Goal: Task Accomplishment & Management: Use online tool/utility

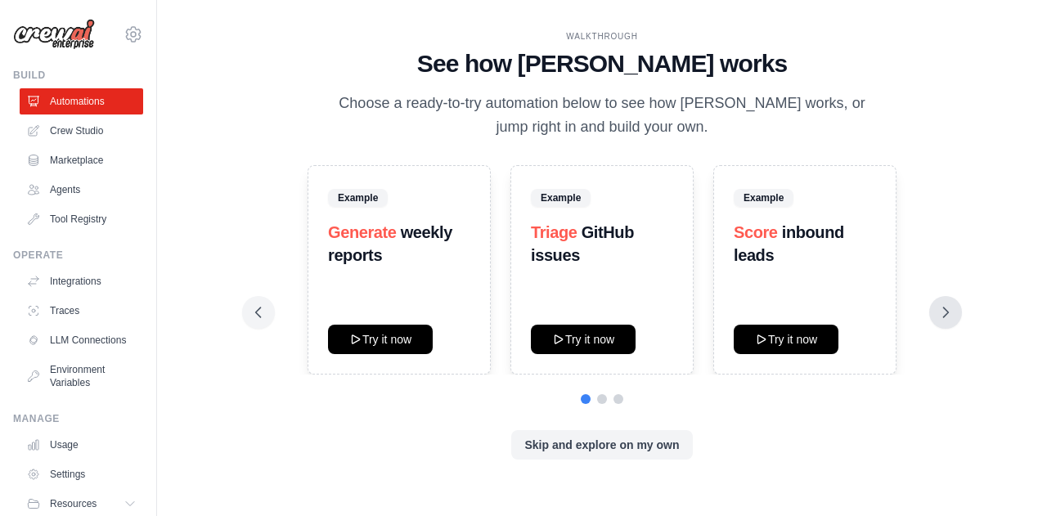
click at [950, 313] on icon at bounding box center [945, 312] width 16 height 16
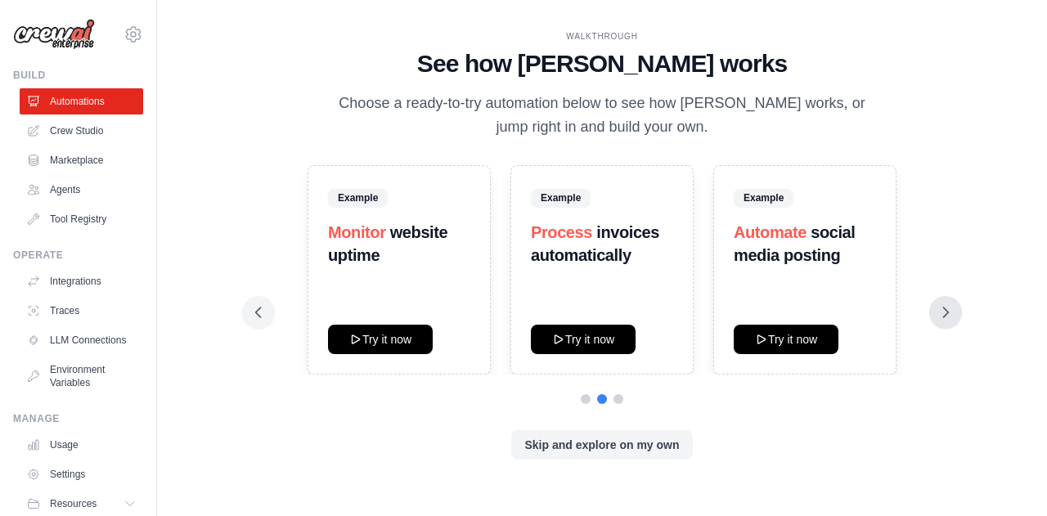
click at [950, 313] on icon at bounding box center [945, 312] width 16 height 16
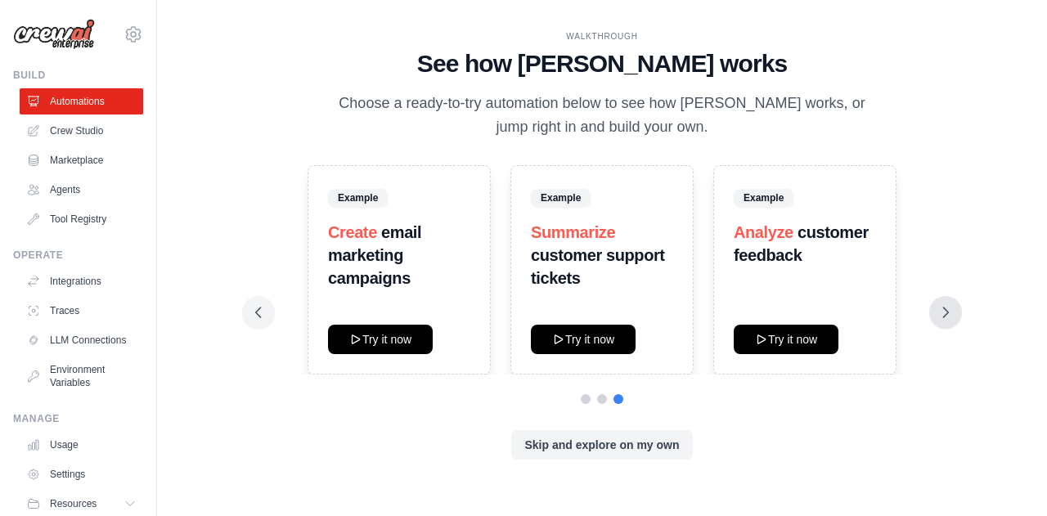
click at [950, 313] on icon at bounding box center [945, 312] width 16 height 16
click at [813, 343] on button "Try it now" at bounding box center [786, 338] width 105 height 29
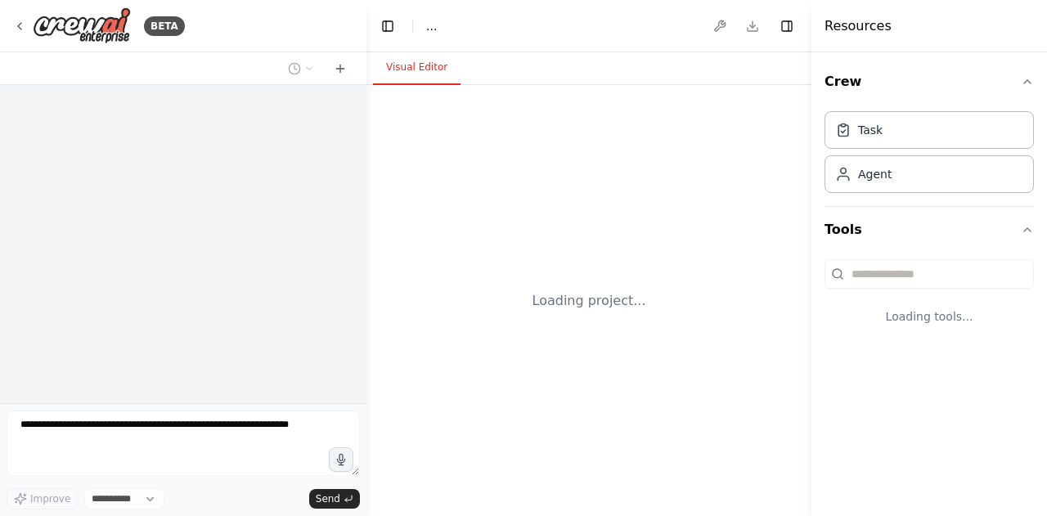
select select "****"
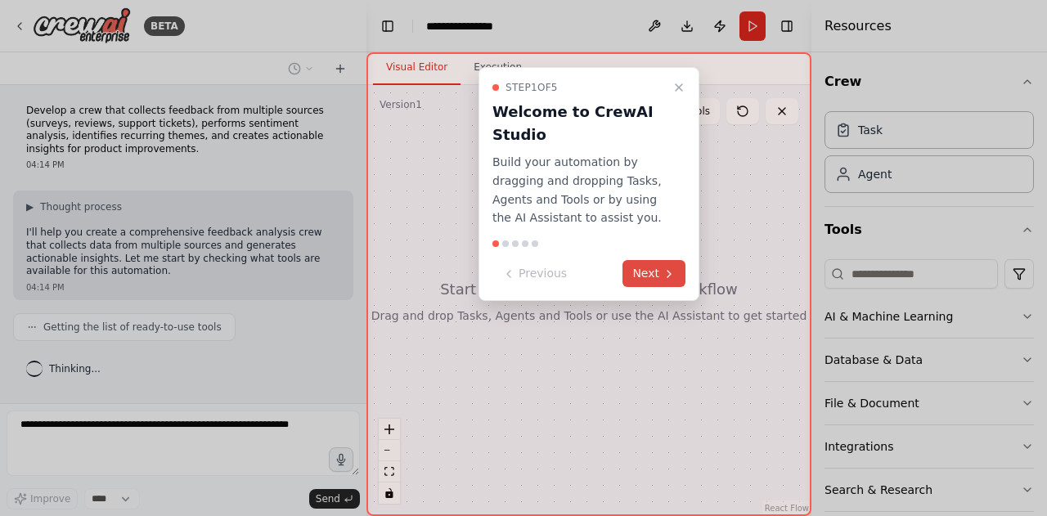
click at [652, 273] on button "Next" at bounding box center [653, 273] width 63 height 27
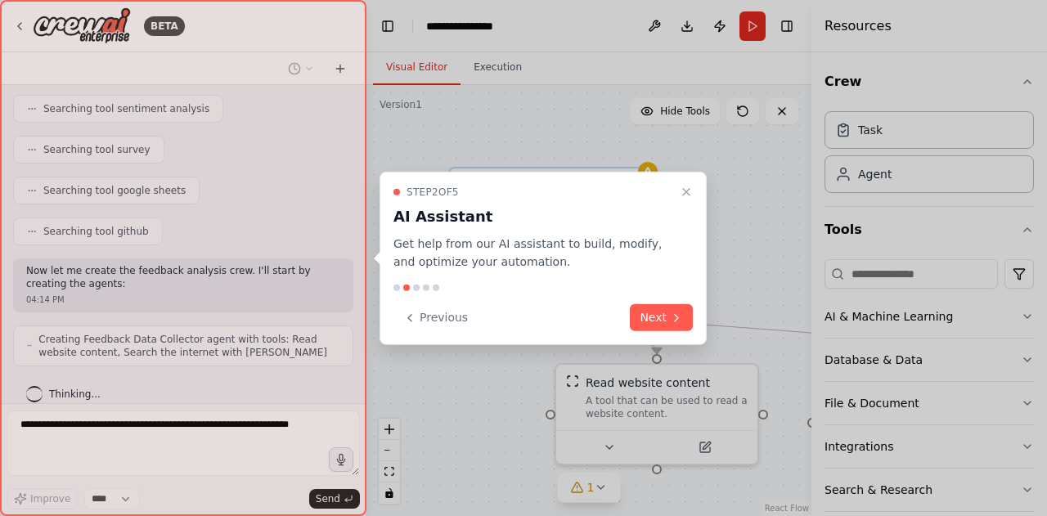
scroll to position [366, 0]
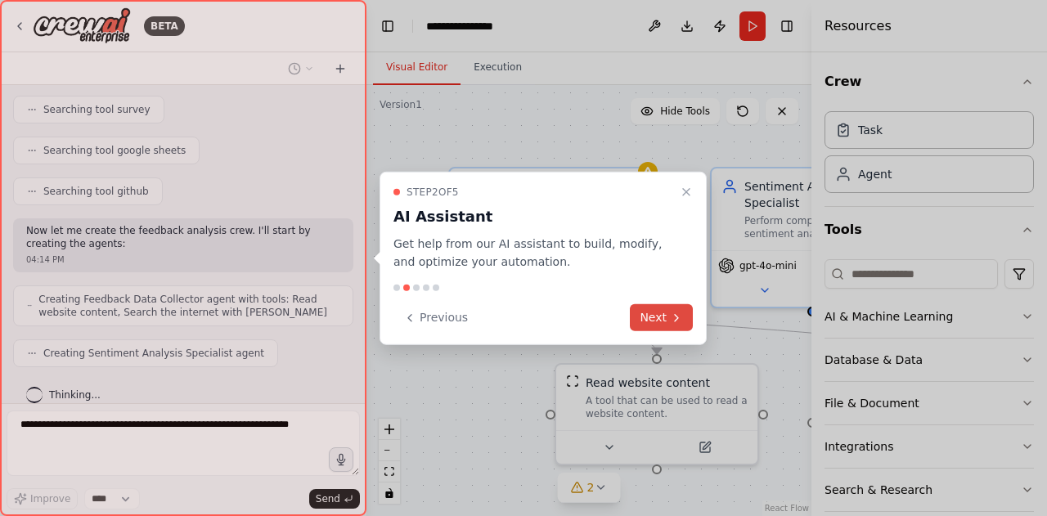
click at [669, 323] on button "Next" at bounding box center [661, 317] width 63 height 27
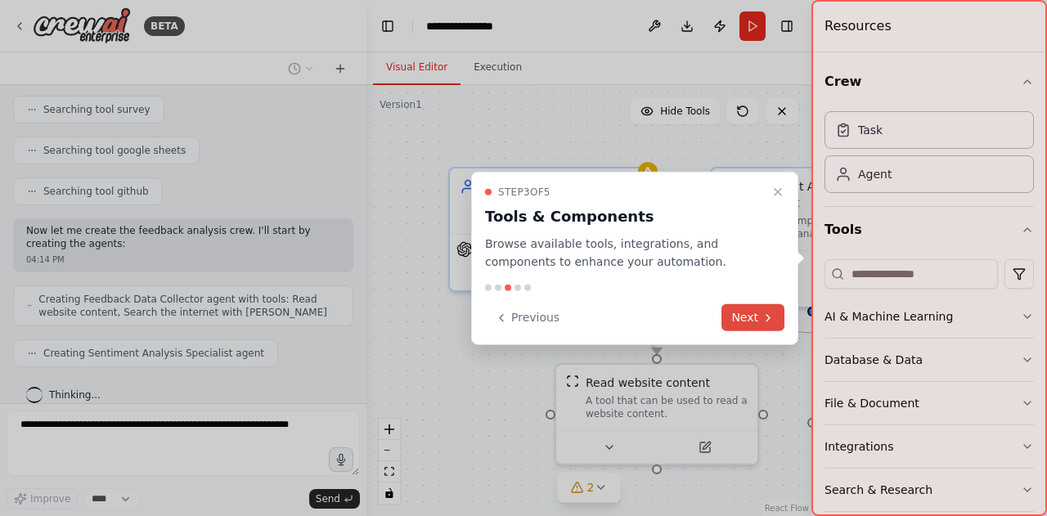
scroll to position [407, 0]
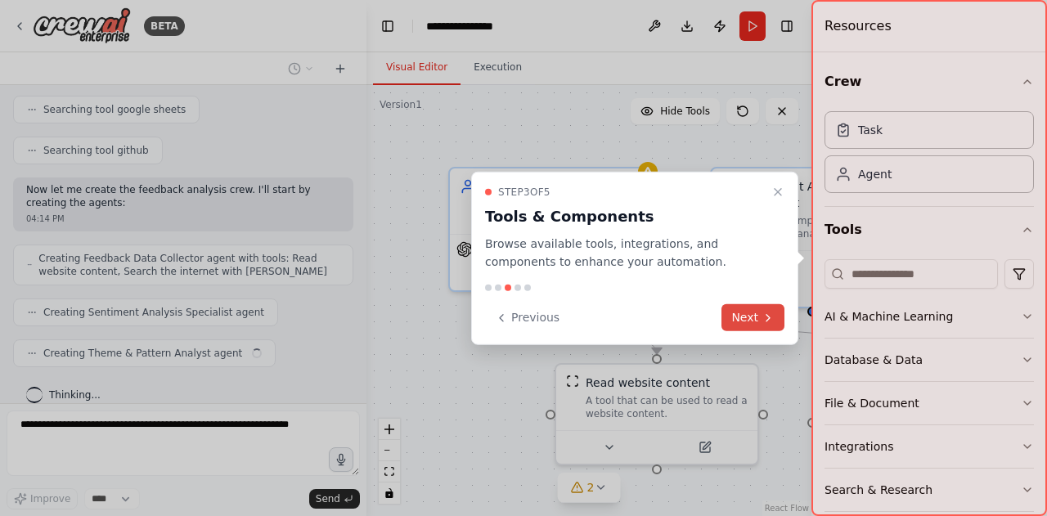
click at [737, 321] on button "Next" at bounding box center [752, 317] width 63 height 27
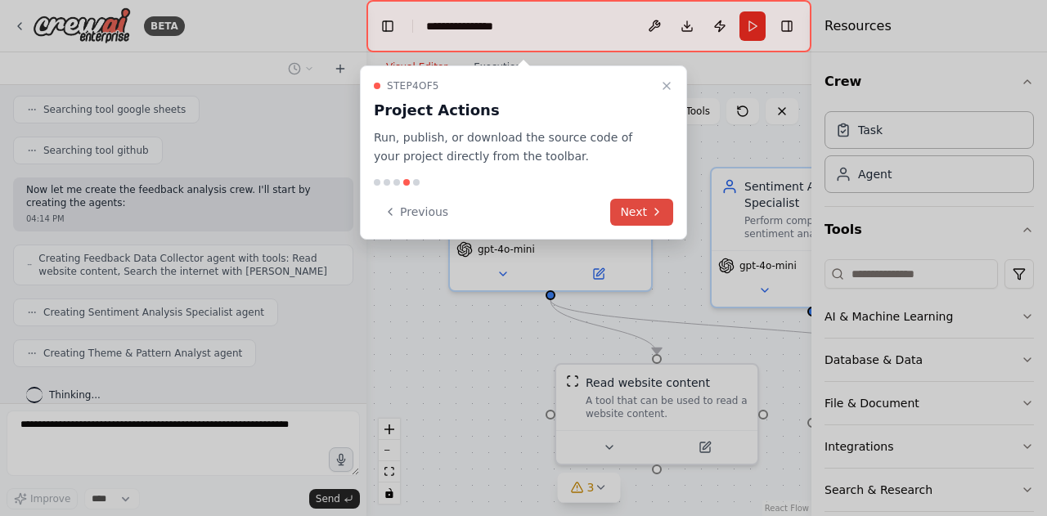
click at [649, 217] on button "Next" at bounding box center [641, 212] width 63 height 27
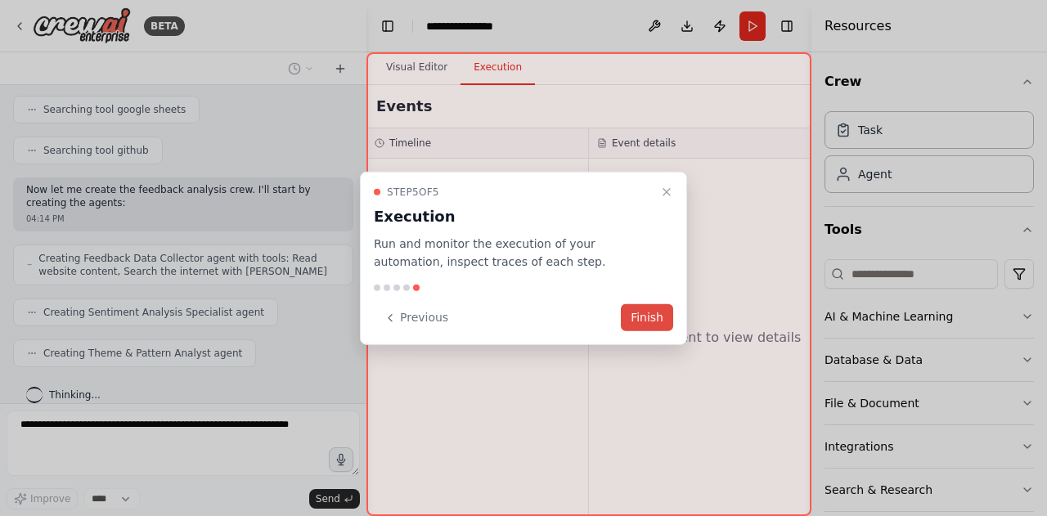
click at [640, 305] on button "Finish" at bounding box center [647, 317] width 52 height 27
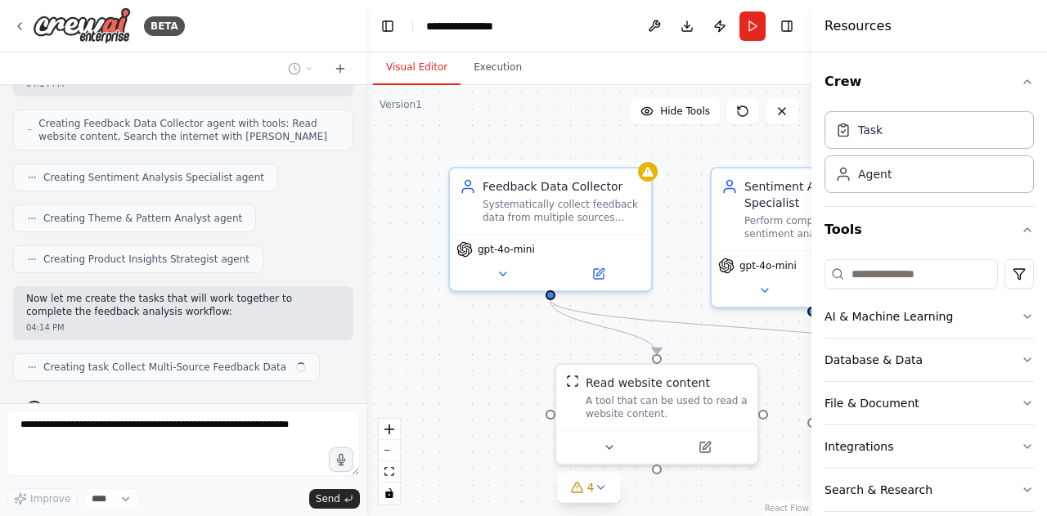
scroll to position [555, 0]
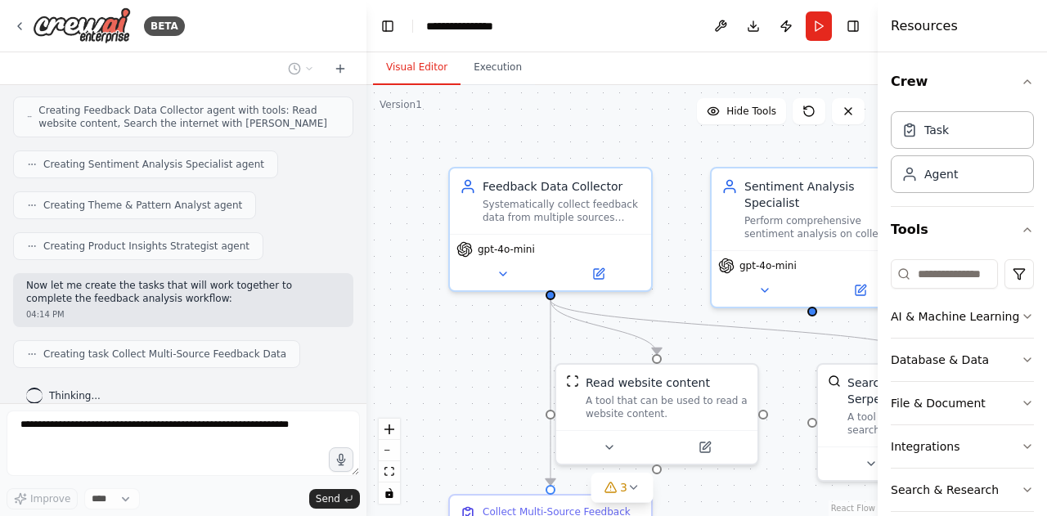
drag, startPoint x: 814, startPoint y: 131, endPoint x: 1046, endPoint y: 109, distance: 233.3
click at [1046, 109] on div "Resources Crew Task Agent Tools AI & Machine Learning Database & Data File & Do…" at bounding box center [962, 258] width 169 height 516
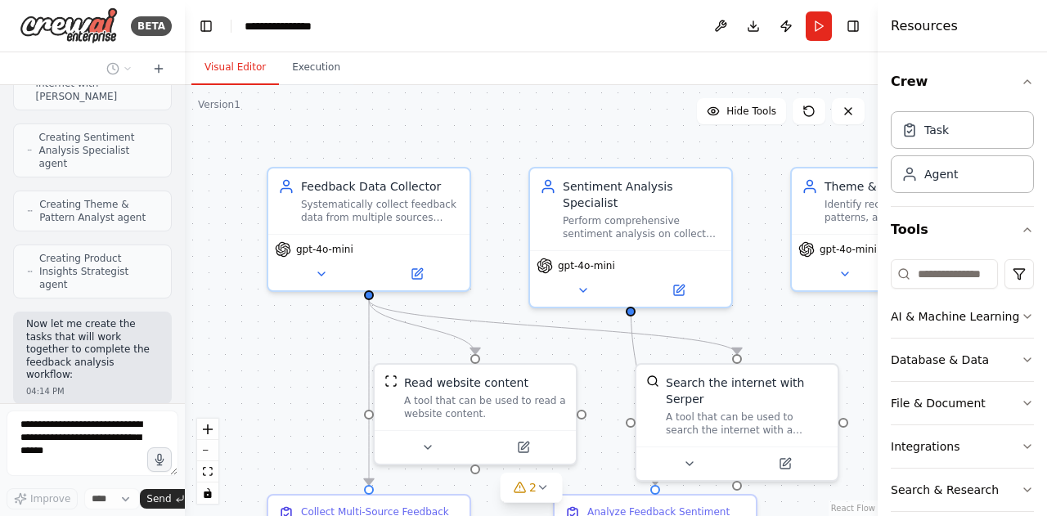
scroll to position [956, 0]
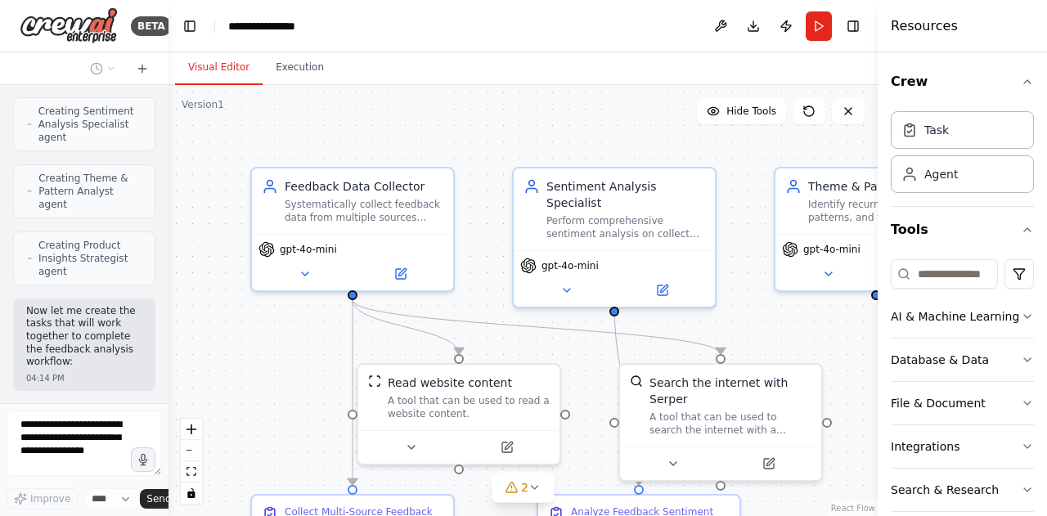
drag, startPoint x: 365, startPoint y: 156, endPoint x: 69, endPoint y: 159, distance: 296.1
click at [69, 159] on div "BETA Develop a crew that collects feedback from multiple sources (surveys, revi…" at bounding box center [84, 258] width 168 height 516
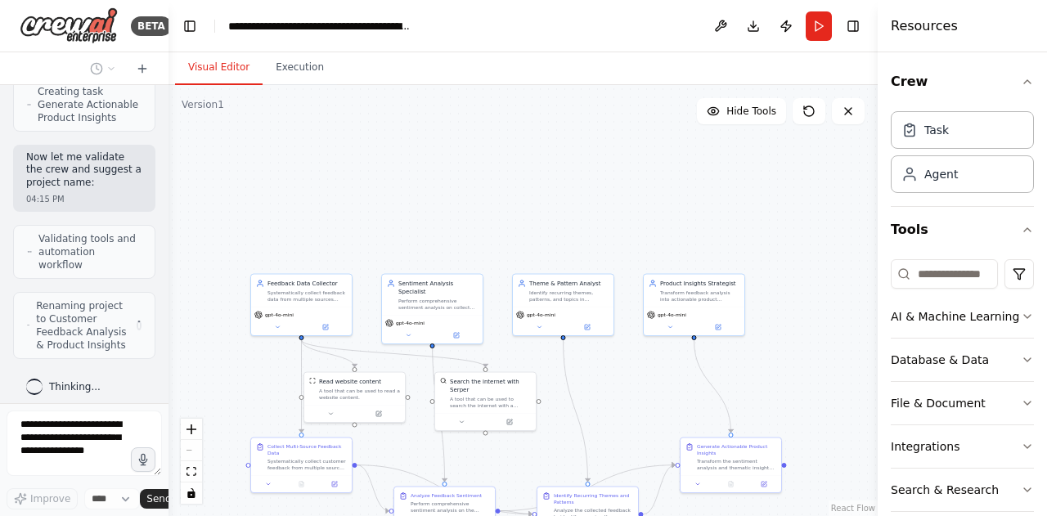
scroll to position [1484, 0]
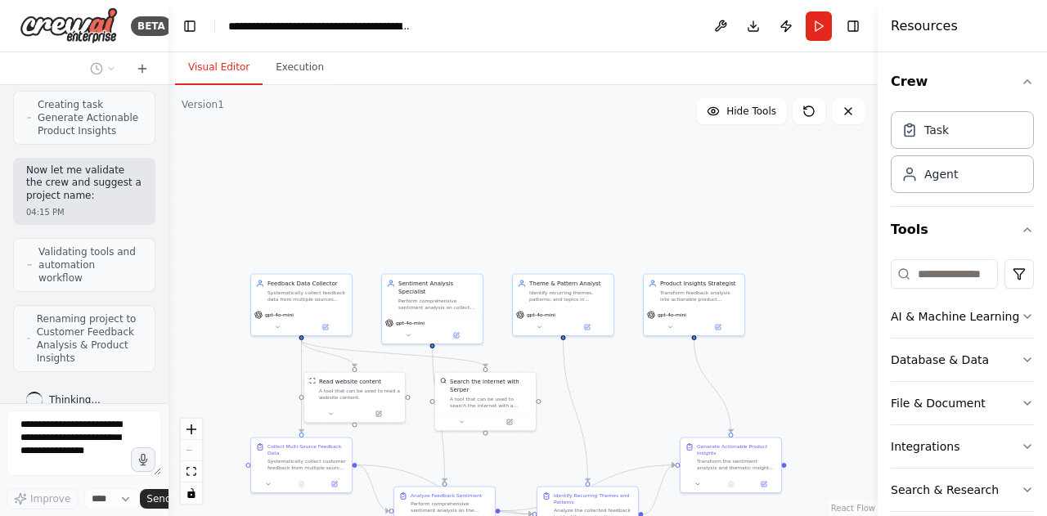
click at [635, 372] on div ".deletable-edge-delete-btn { width: 20px; height: 20px; border: 0px solid #ffff…" at bounding box center [522, 300] width 709 height 431
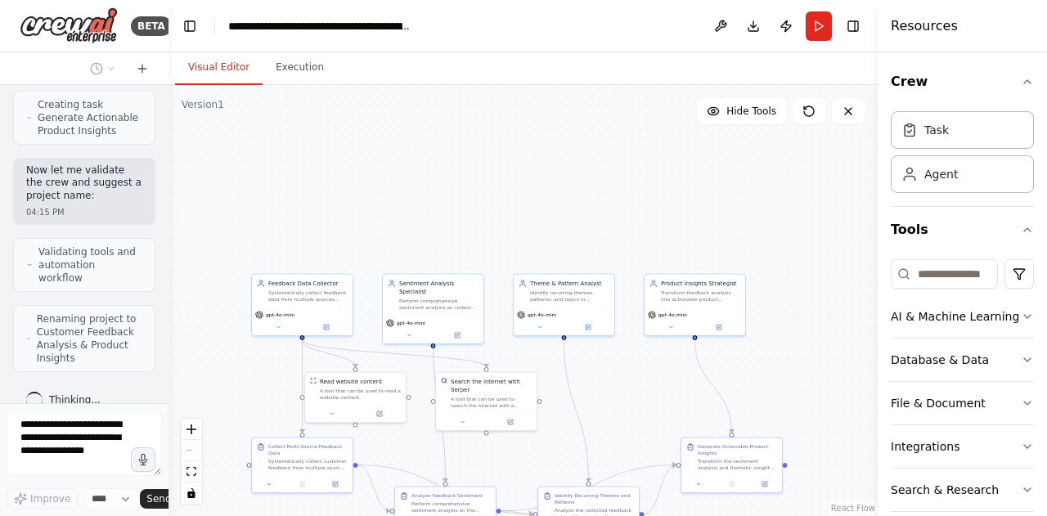
click at [635, 372] on div ".deletable-edge-delete-btn { width: 20px; height: 20px; border: 0px solid #ffff…" at bounding box center [522, 300] width 709 height 431
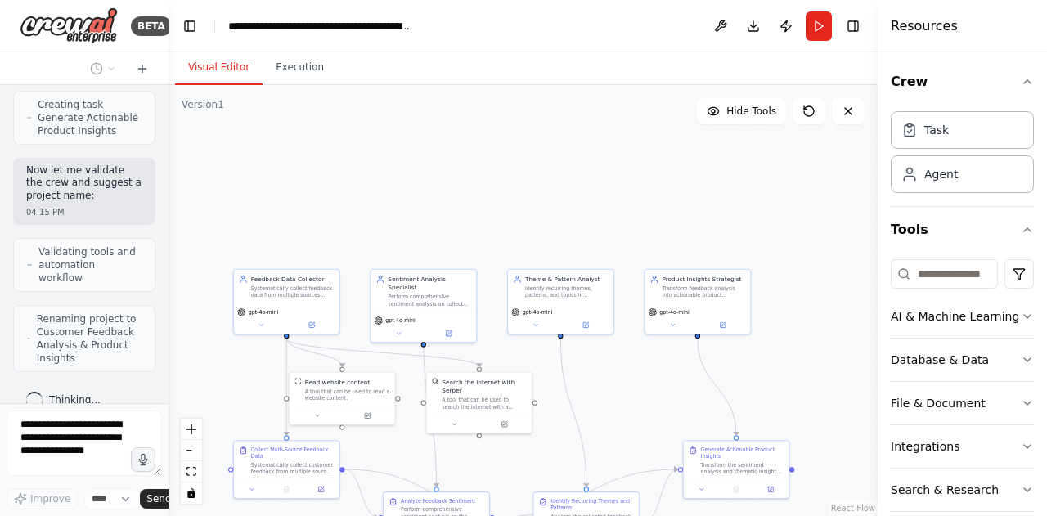
click at [635, 372] on div ".deletable-edge-delete-btn { width: 20px; height: 20px; border: 0px solid #ffff…" at bounding box center [522, 300] width 709 height 431
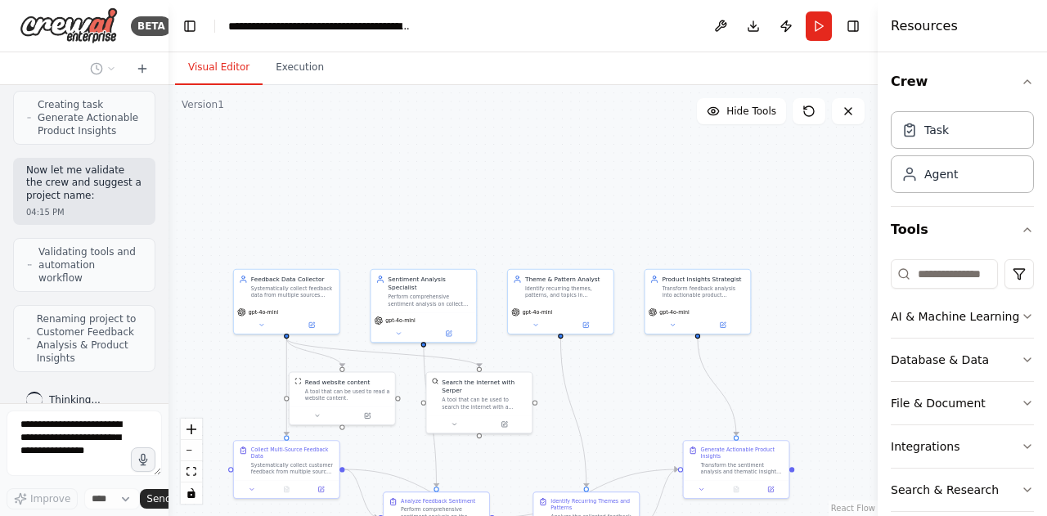
click at [635, 372] on div ".deletable-edge-delete-btn { width: 20px; height: 20px; border: 0px solid #ffff…" at bounding box center [522, 300] width 709 height 431
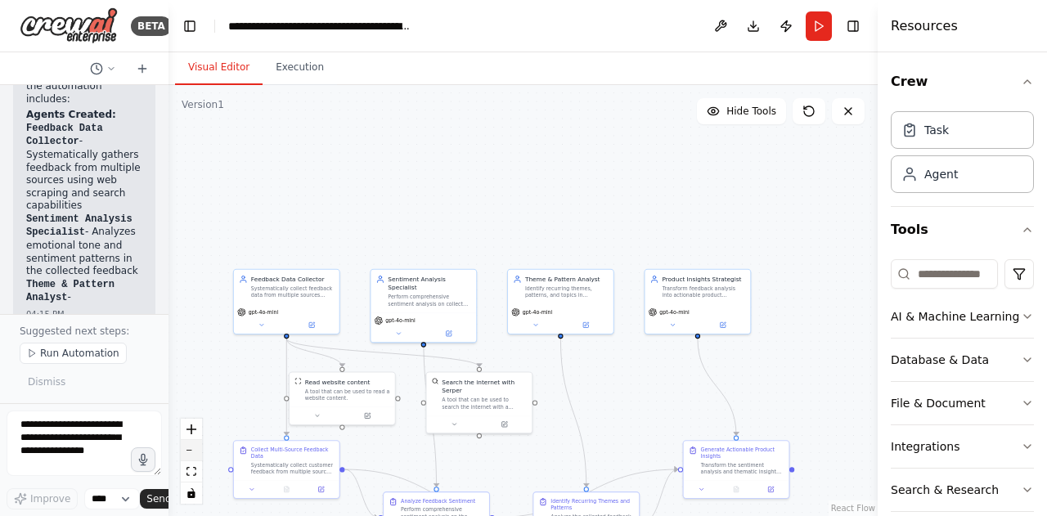
click at [184, 449] on button "zoom out" at bounding box center [191, 450] width 21 height 21
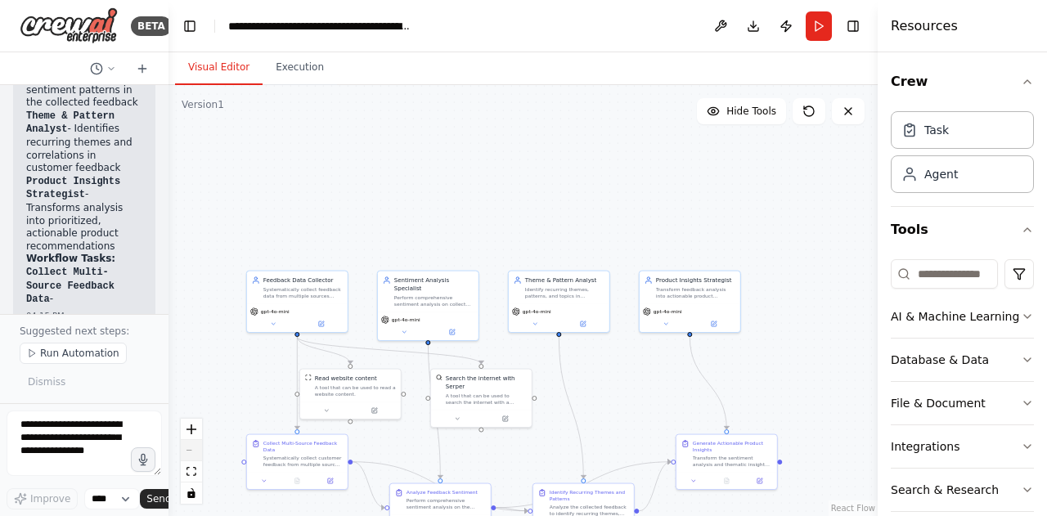
click at [184, 449] on div "React Flow controls" at bounding box center [191, 461] width 21 height 85
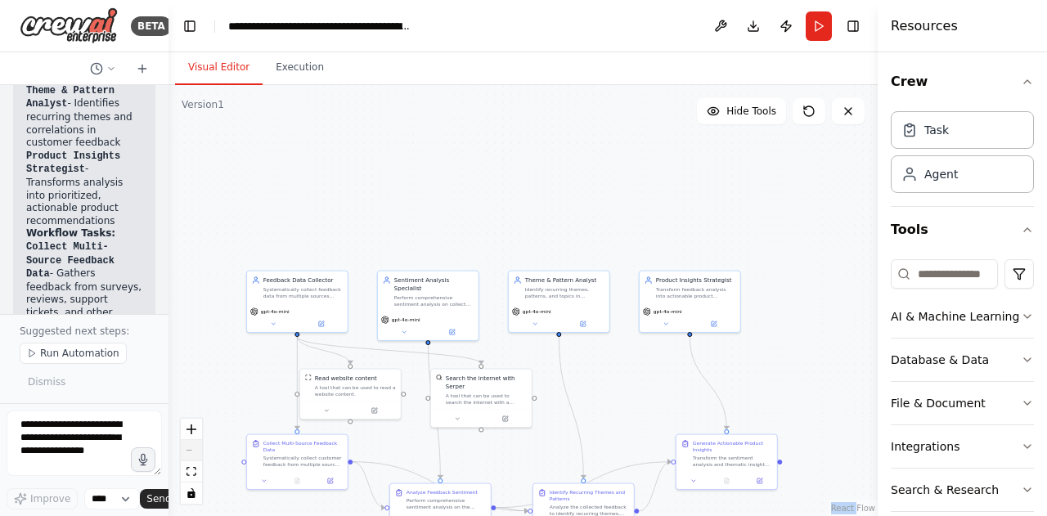
click at [184, 449] on div "React Flow controls" at bounding box center [191, 461] width 21 height 85
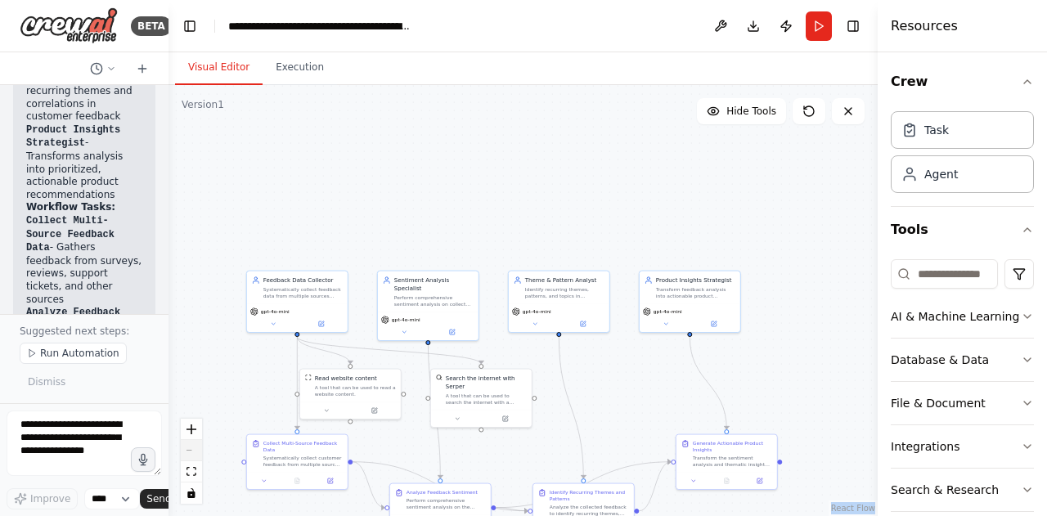
click at [184, 449] on div "React Flow controls" at bounding box center [191, 461] width 21 height 85
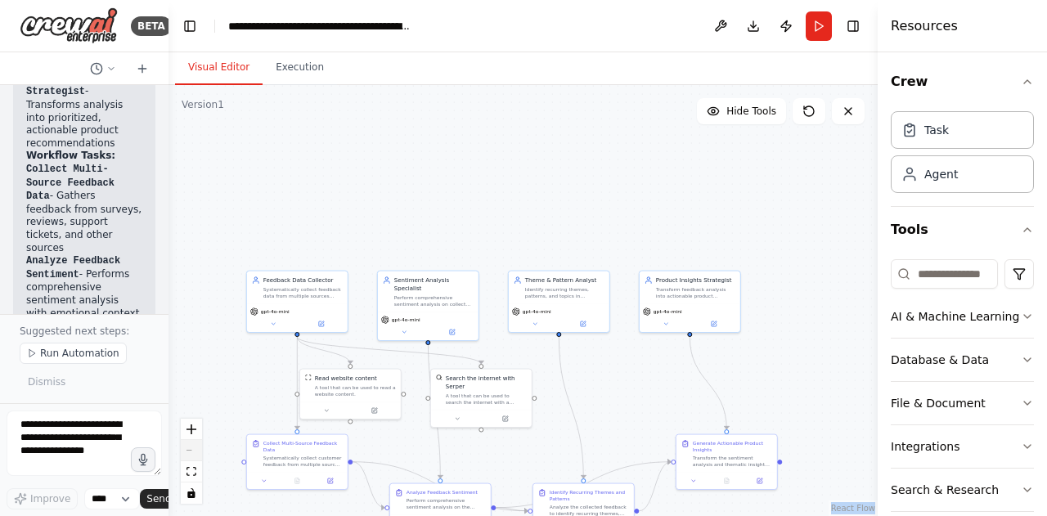
click at [184, 449] on div "React Flow controls" at bounding box center [191, 461] width 21 height 85
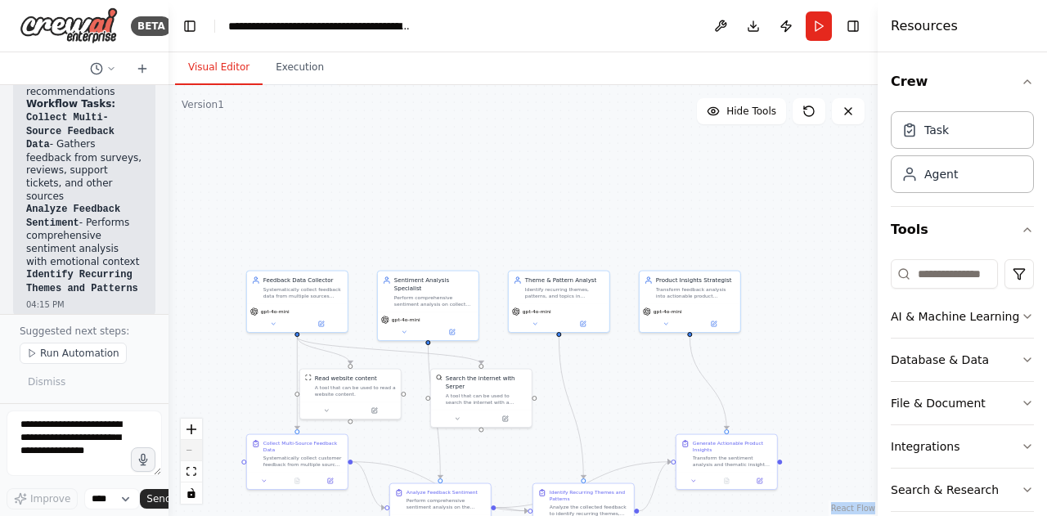
click at [184, 449] on div "React Flow controls" at bounding box center [191, 461] width 21 height 85
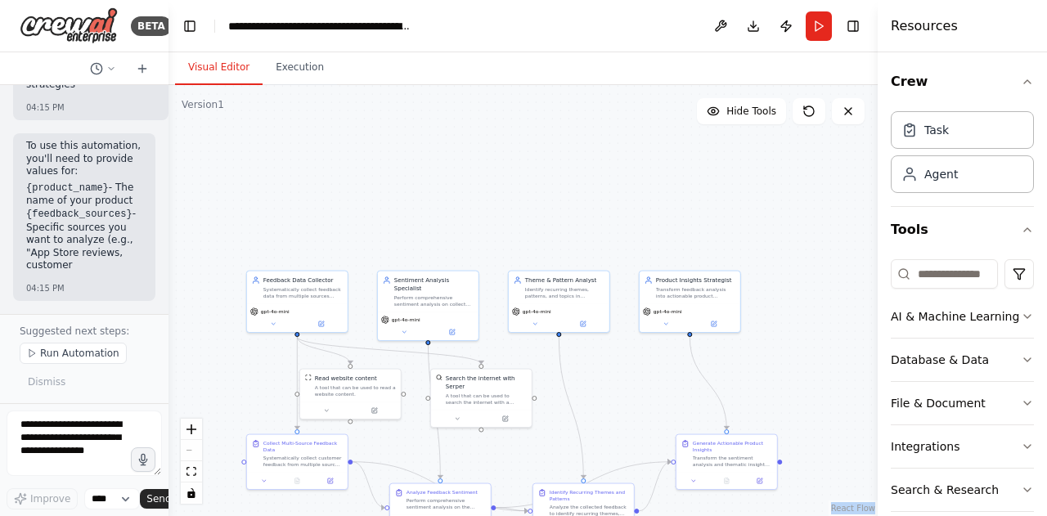
click at [828, 442] on div ".deletable-edge-delete-btn { width: 20px; height: 20px; border: 0px solid #ffff…" at bounding box center [522, 300] width 709 height 431
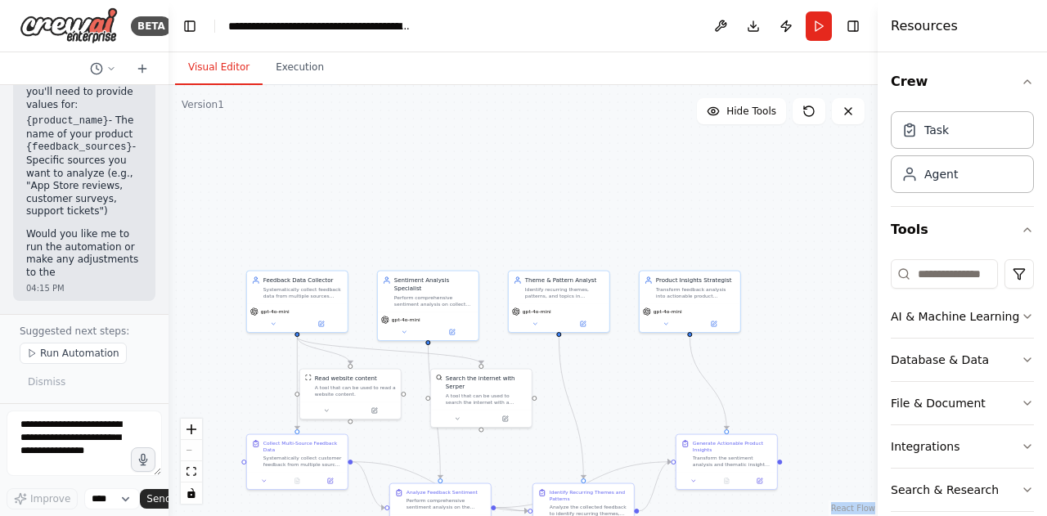
scroll to position [2887, 0]
click at [330, 415] on div at bounding box center [350, 409] width 101 height 17
click at [326, 416] on div at bounding box center [350, 409] width 101 height 17
click at [332, 410] on button at bounding box center [326, 409] width 47 height 10
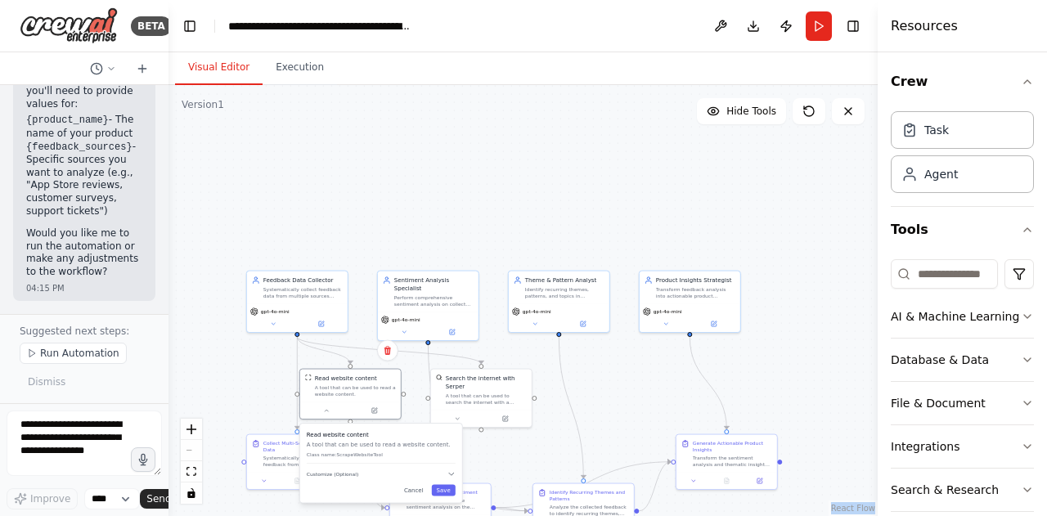
click at [375, 453] on p "Class name: ScrapeWebsiteTool" at bounding box center [381, 454] width 149 height 7
click at [340, 397] on div "Read website content A tool that can be used to read a website content." at bounding box center [350, 384] width 101 height 33
click at [309, 381] on div "Read website content A tool that can be used to read a website content." at bounding box center [350, 384] width 91 height 23
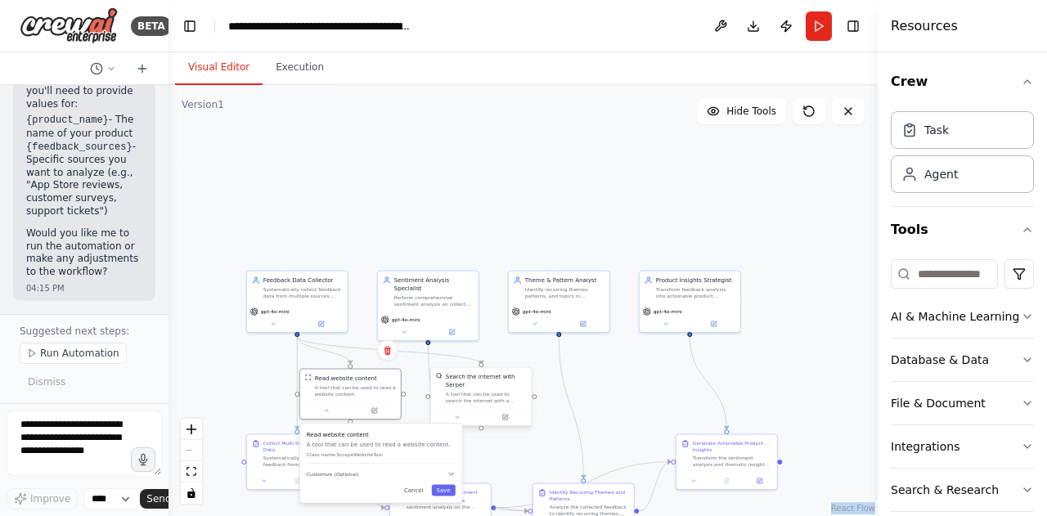
click at [477, 391] on div "A tool that can be used to search the internet with a search_query. Supports di…" at bounding box center [486, 397] width 81 height 13
